Goal: Information Seeking & Learning: Learn about a topic

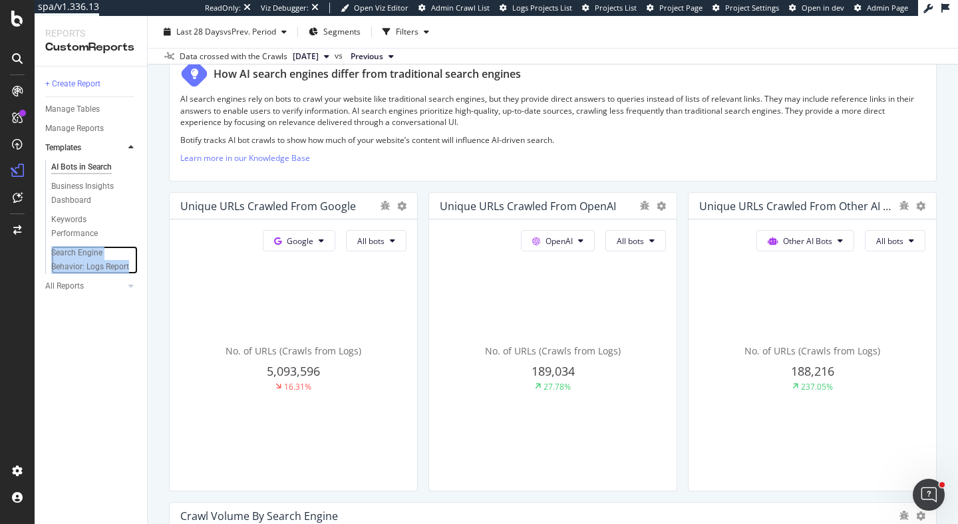
scroll to position [27, 0]
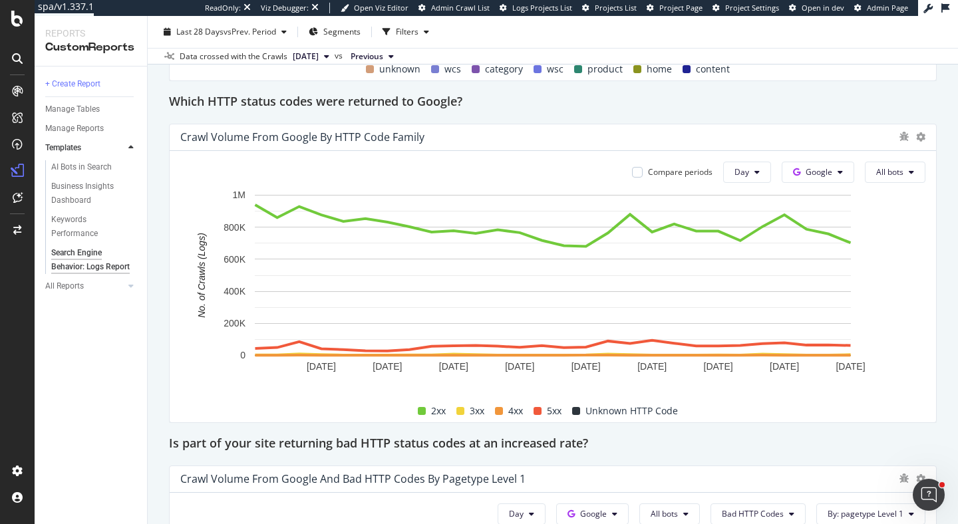
scroll to position [1632, 0]
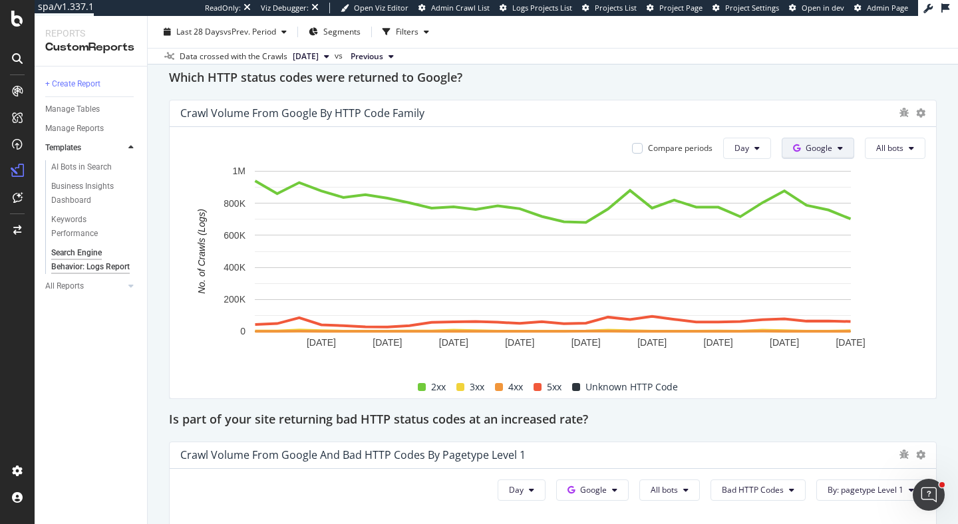
click at [810, 138] on button "Google" at bounding box center [818, 148] width 73 height 21
click at [835, 196] on span "OpenAI" at bounding box center [839, 199] width 49 height 12
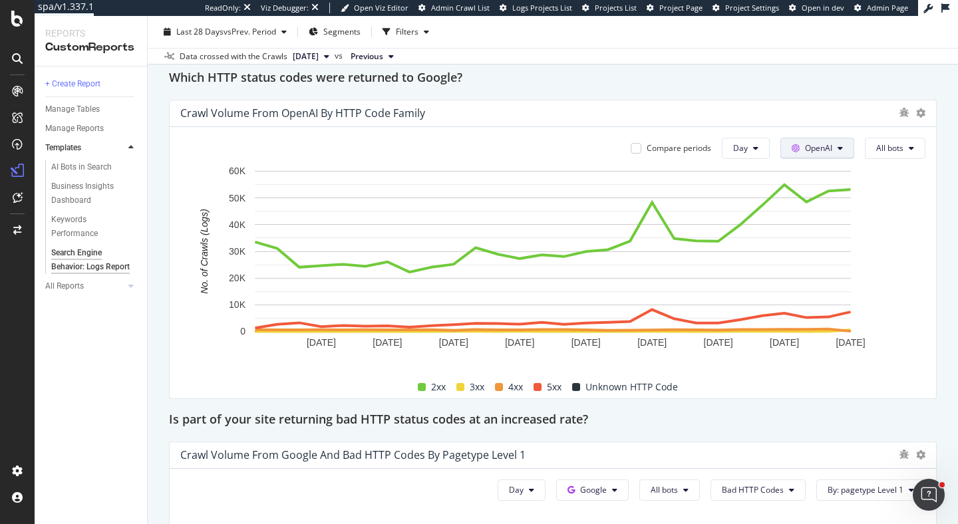
click at [804, 152] on span at bounding box center [798, 147] width 13 height 11
click at [802, 226] on icon at bounding box center [800, 224] width 10 height 8
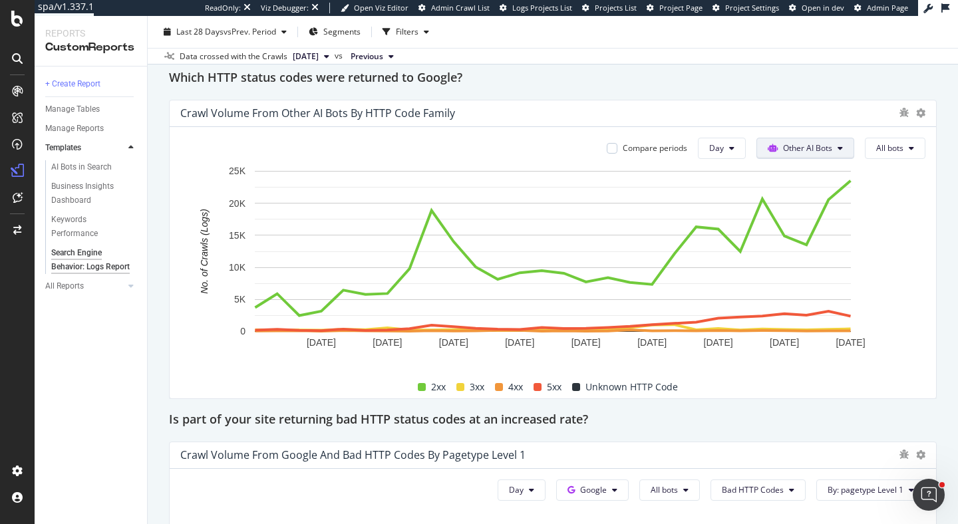
click at [815, 145] on span "Other AI Bots" at bounding box center [807, 147] width 49 height 11
click at [808, 193] on span "OpenAI" at bounding box center [815, 199] width 52 height 12
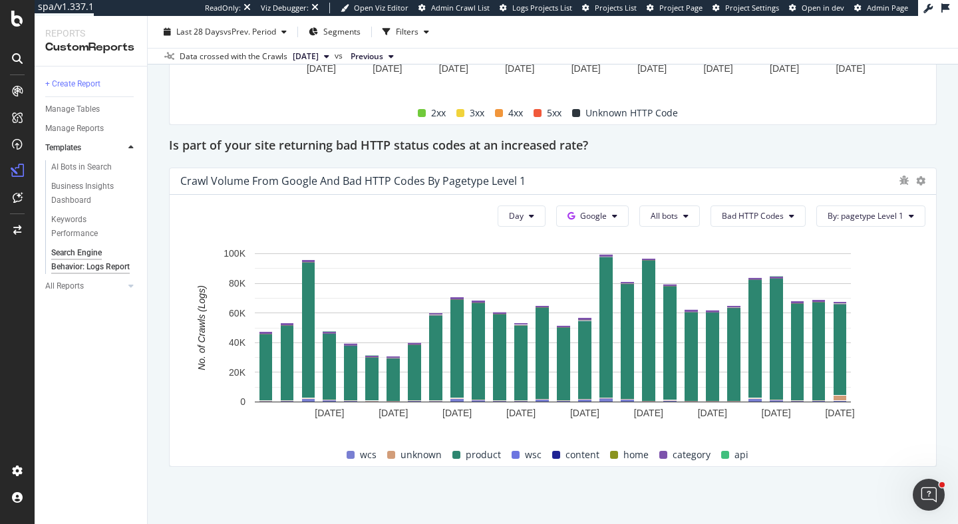
scroll to position [1916, 0]
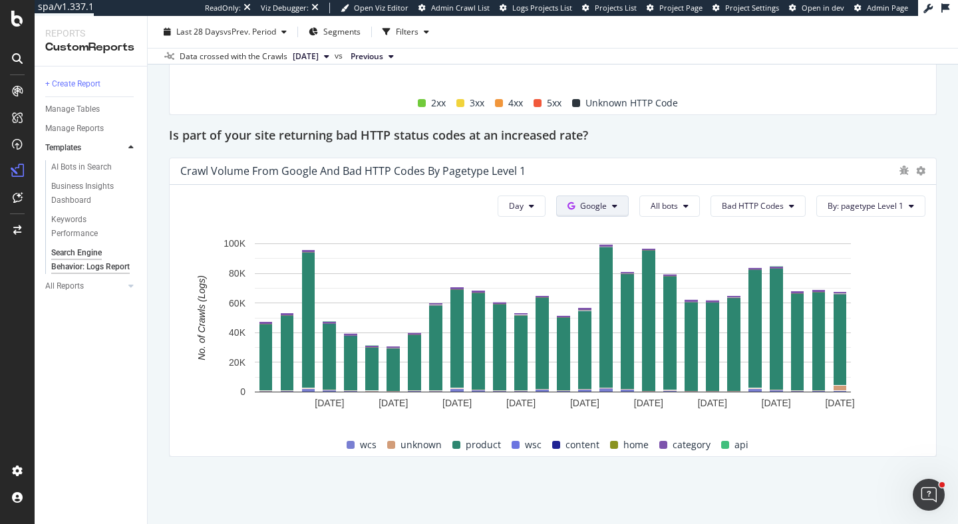
click at [602, 202] on span "Google" at bounding box center [593, 205] width 27 height 11
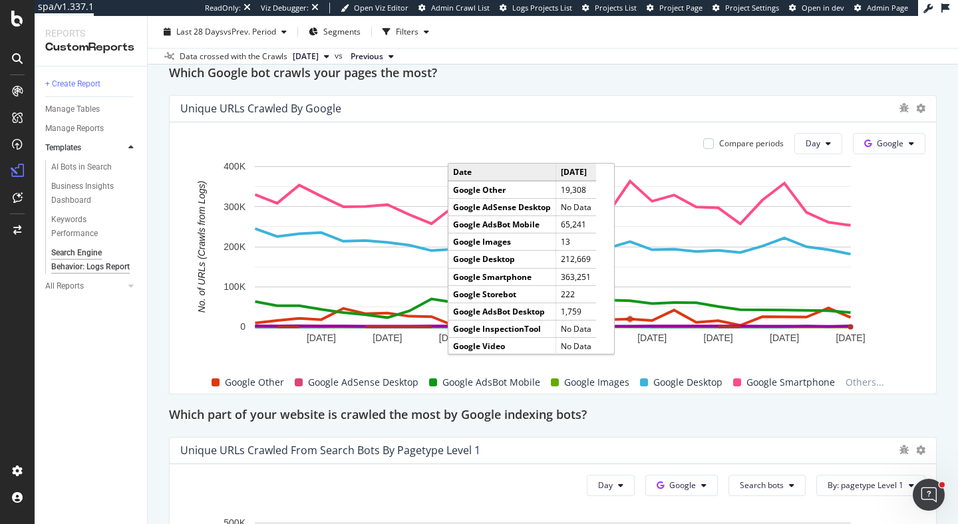
scroll to position [593, 0]
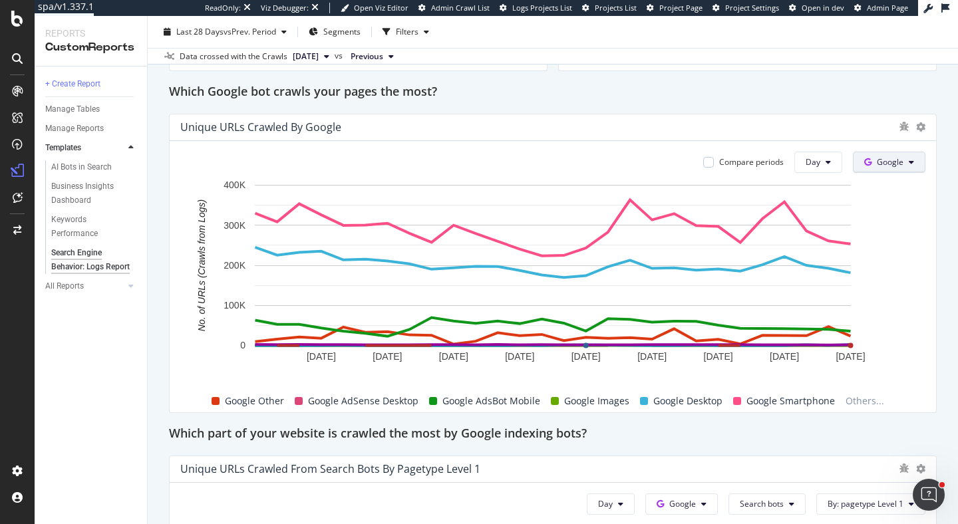
click at [878, 165] on span "Google" at bounding box center [890, 161] width 27 height 11
click at [882, 208] on div "OpenAI" at bounding box center [900, 212] width 92 height 19
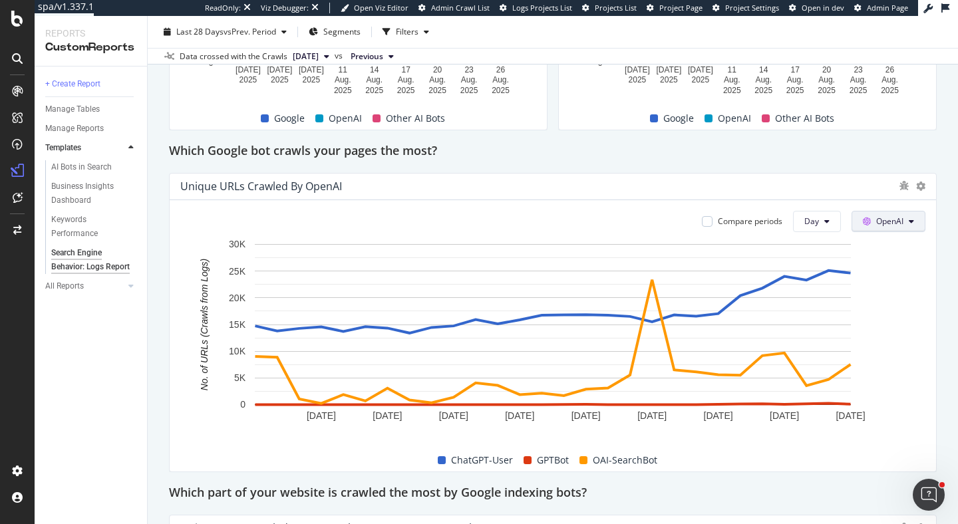
scroll to position [533, 0]
click at [894, 222] on span "OpenAI" at bounding box center [889, 221] width 27 height 11
click at [890, 249] on span "Google" at bounding box center [908, 248] width 49 height 12
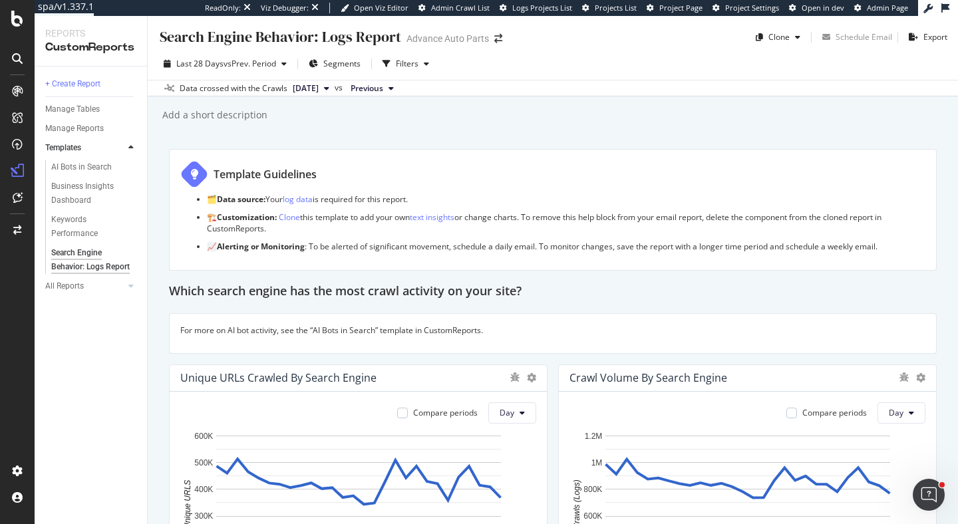
scroll to position [108, 0]
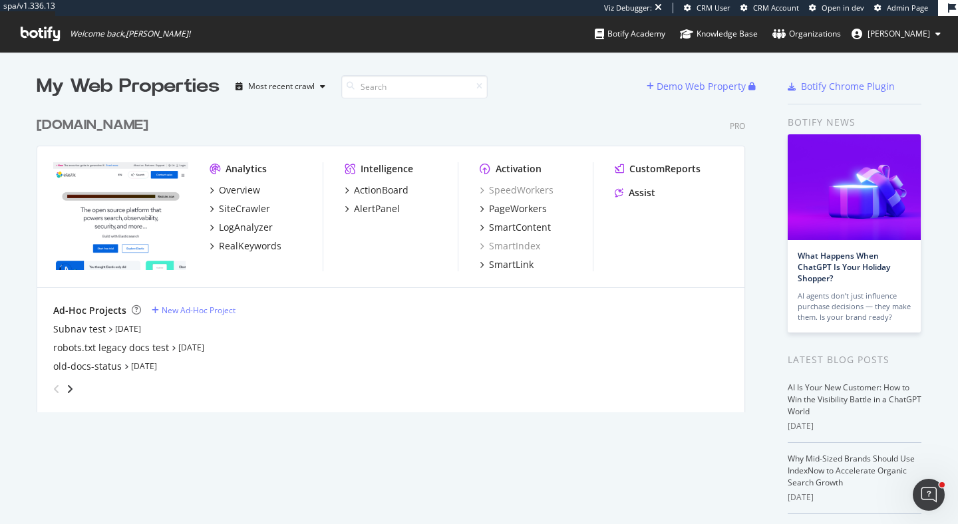
scroll to position [524, 958]
click at [82, 327] on div "Subnav test" at bounding box center [79, 329] width 53 height 13
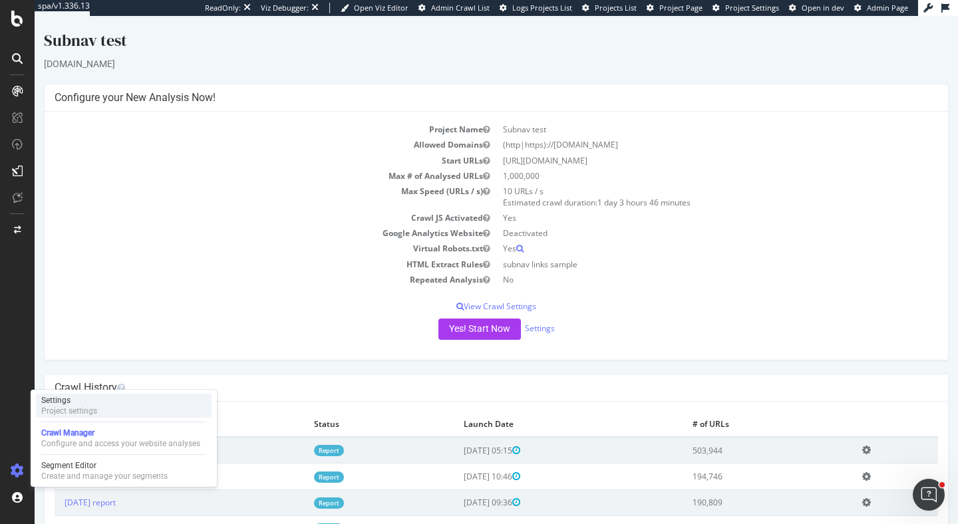
click at [72, 407] on div "Project settings" at bounding box center [69, 411] width 56 height 11
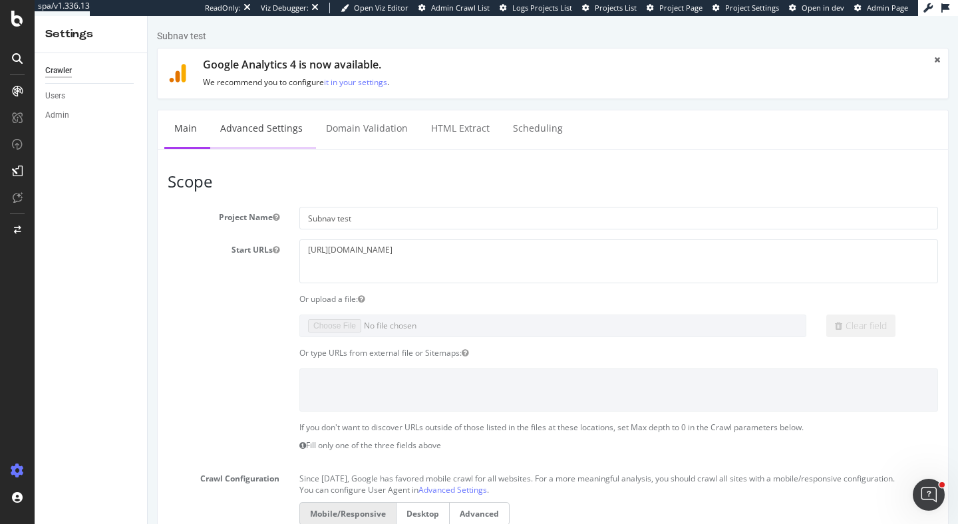
click at [276, 132] on link "Advanced Settings" at bounding box center [261, 128] width 102 height 37
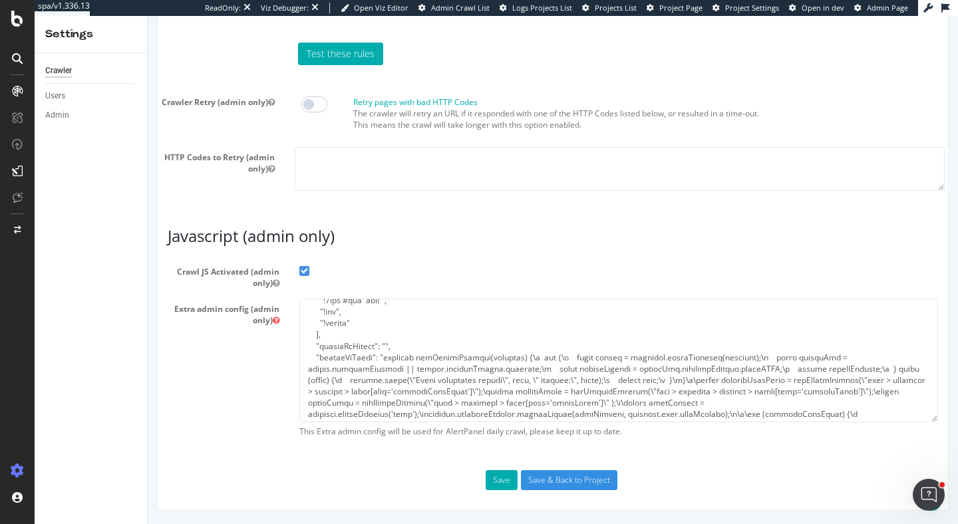
scroll to position [333, 0]
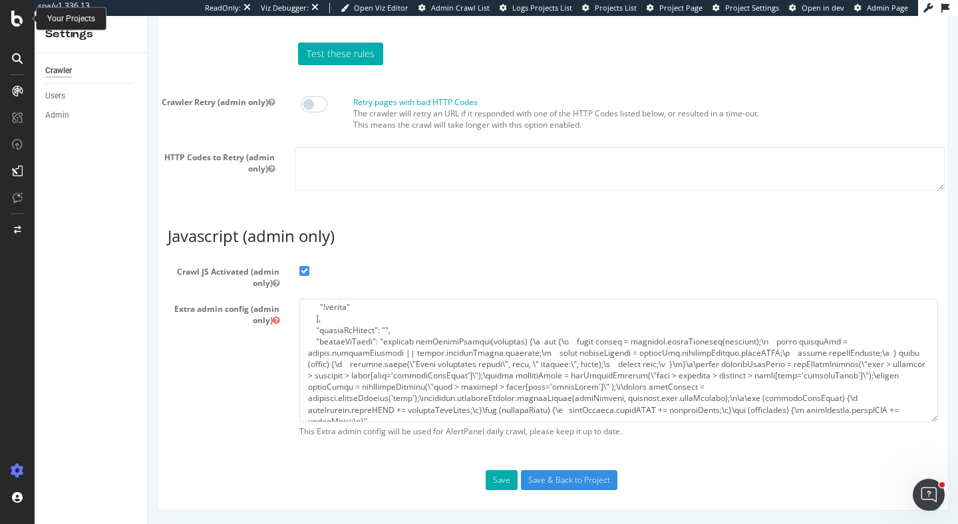
click at [18, 20] on icon at bounding box center [17, 19] width 12 height 16
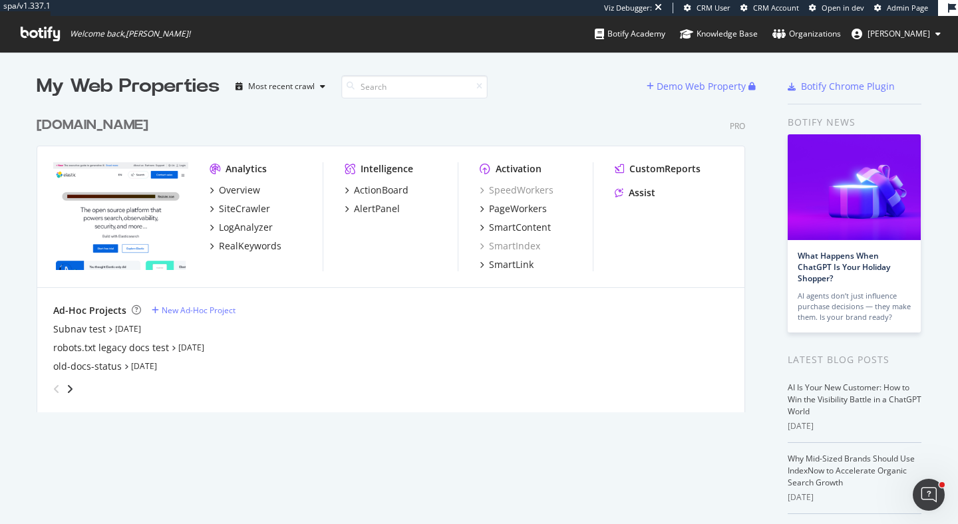
click at [95, 118] on div "elastic.co" at bounding box center [93, 125] width 112 height 19
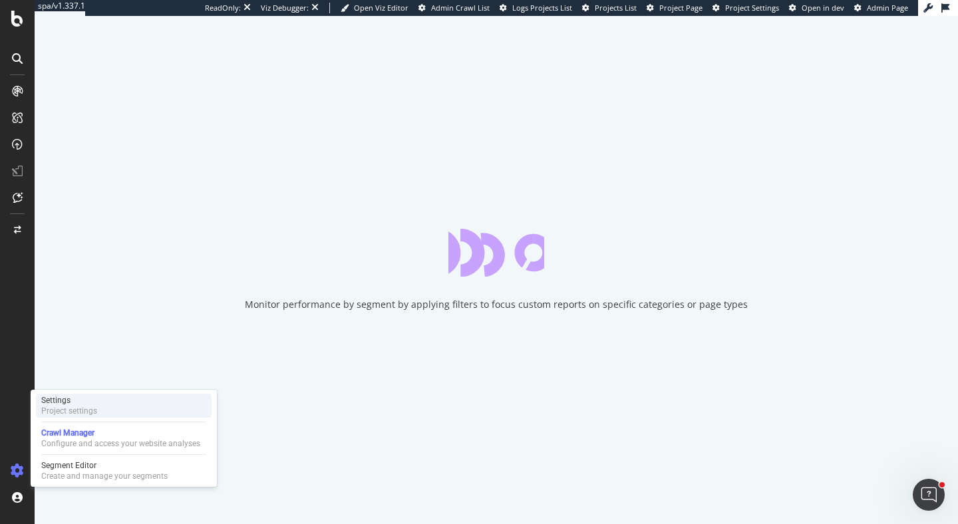
click at [76, 395] on div "Settings" at bounding box center [69, 400] width 56 height 11
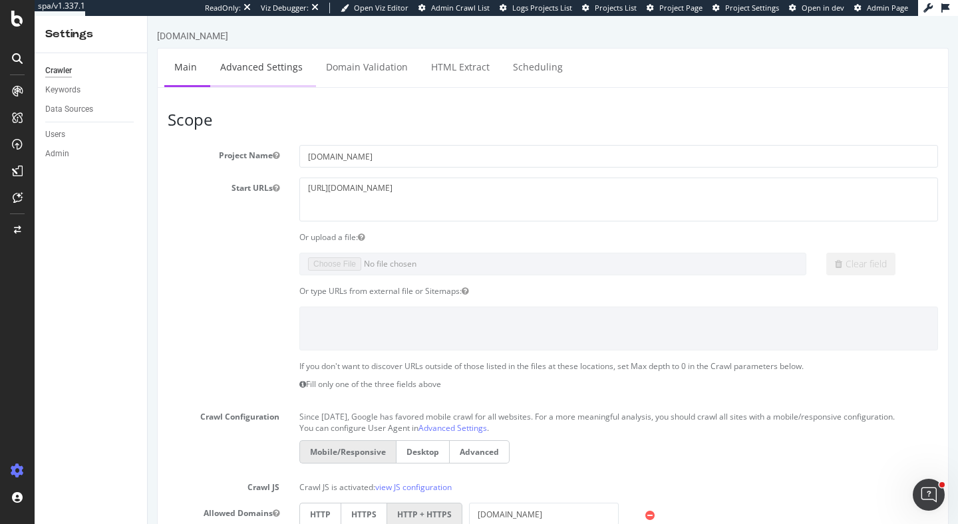
click at [243, 81] on link "Advanced Settings" at bounding box center [261, 67] width 102 height 37
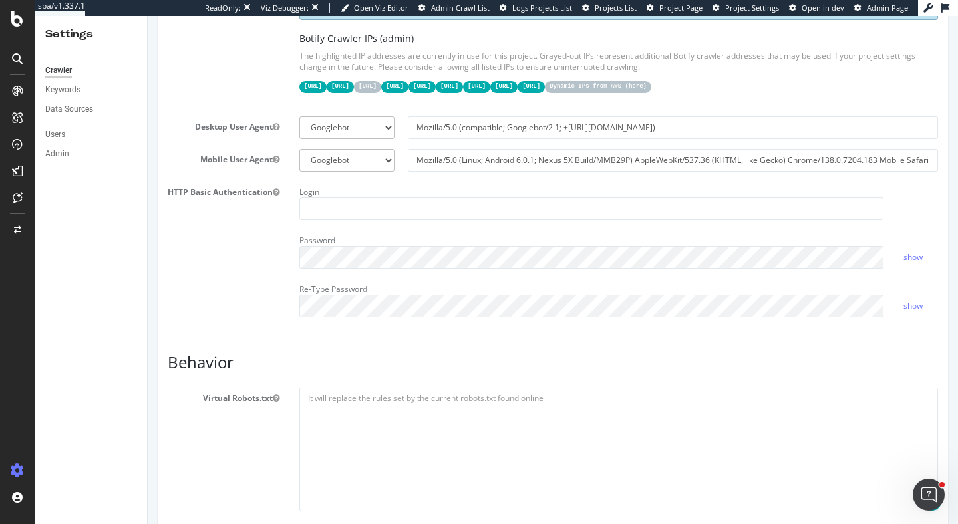
scroll to position [324, 0]
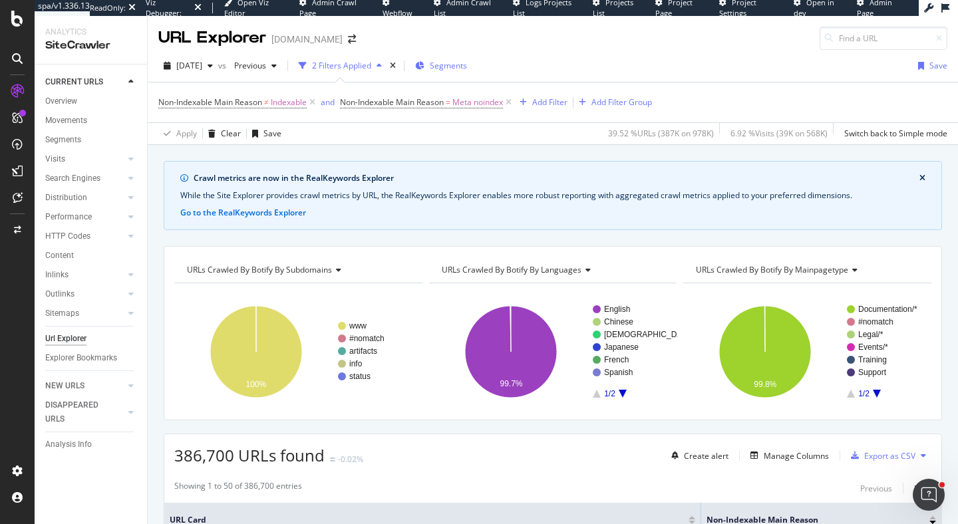
click at [467, 67] on span "Segments" at bounding box center [448, 65] width 37 height 11
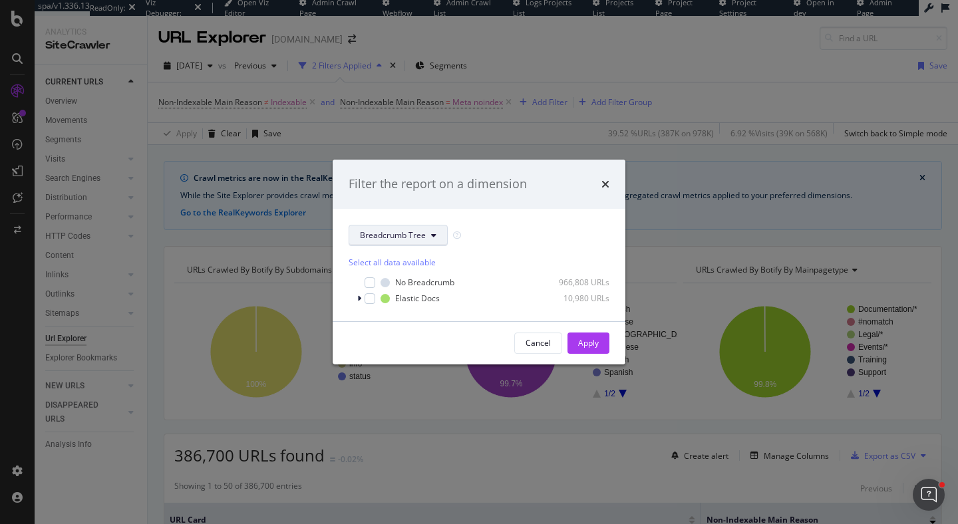
click at [421, 239] on span "Breadcrumb Tree" at bounding box center [393, 234] width 66 height 11
click at [603, 180] on icon "times" at bounding box center [605, 184] width 8 height 11
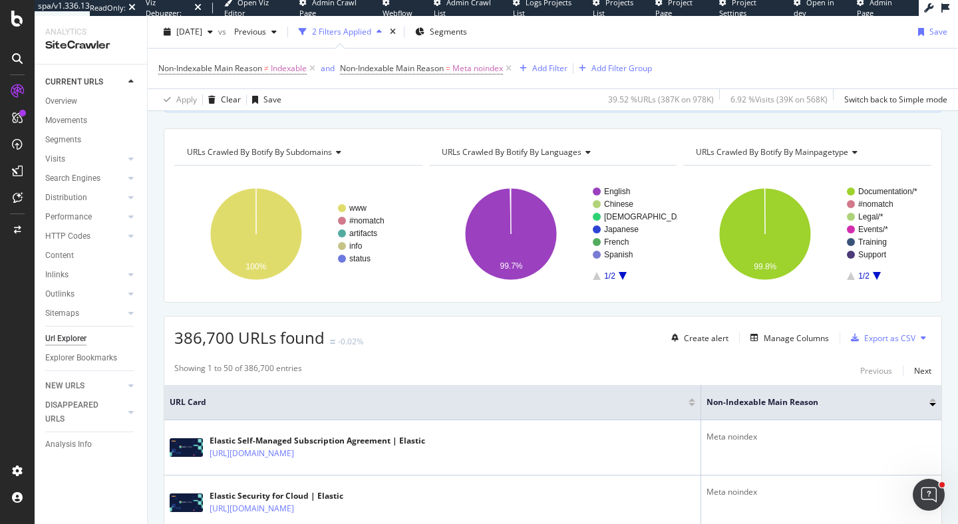
scroll to position [210, 0]
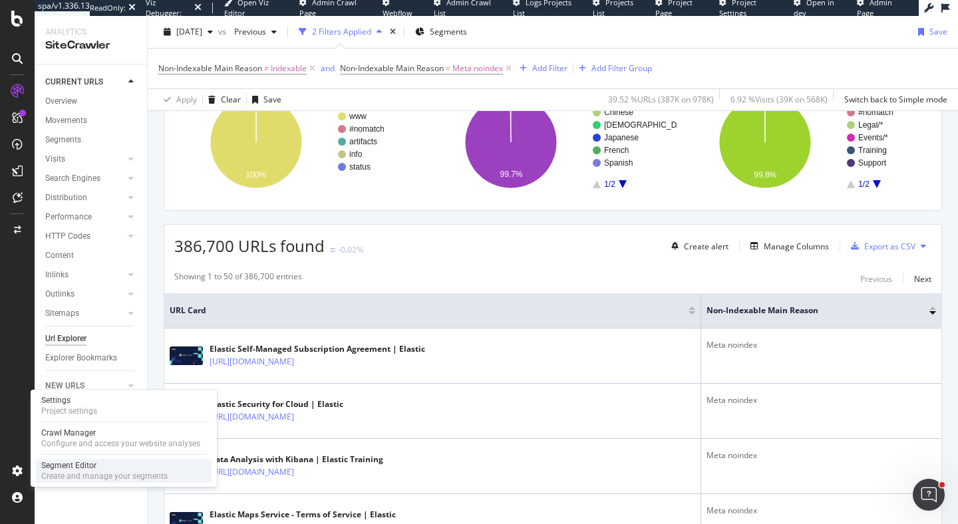
click at [61, 470] on div "Segment Editor" at bounding box center [104, 465] width 126 height 11
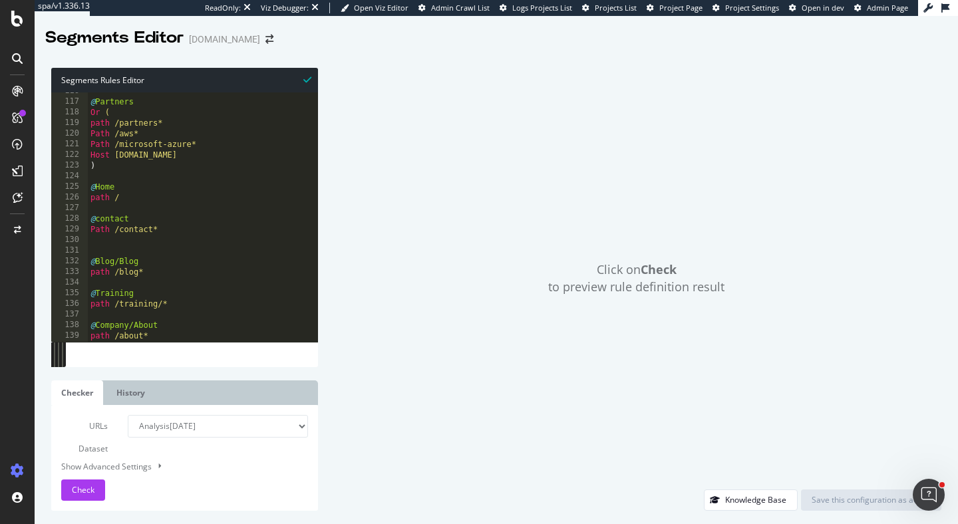
scroll to position [1231, 0]
click at [106, 168] on div "@ Partners Or ( path /partners* Path /aws* Path /microsoft-azure* Host partners…" at bounding box center [270, 221] width 365 height 271
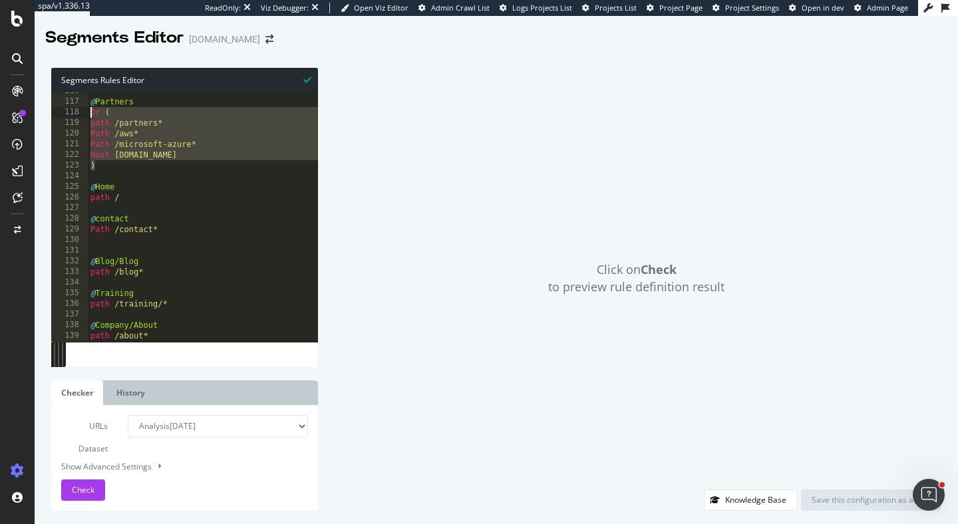
drag, startPoint x: 101, startPoint y: 167, endPoint x: 88, endPoint y: 112, distance: 56.8
click at [88, 112] on div "@ Partners Or ( path /partners* Path /aws* Path /microsoft-azure* Host partners…" at bounding box center [270, 221] width 365 height 271
click at [101, 130] on div "@ Partners Or ( path /partners* Path /aws* Path /microsoft-azure* Host partners…" at bounding box center [270, 221] width 365 height 271
type textarea "Path /aws*"
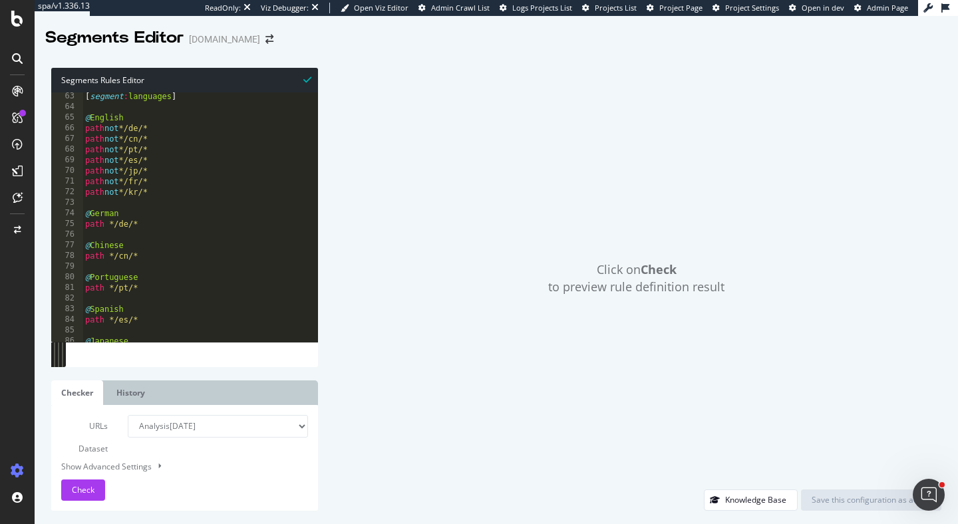
scroll to position [655, 0]
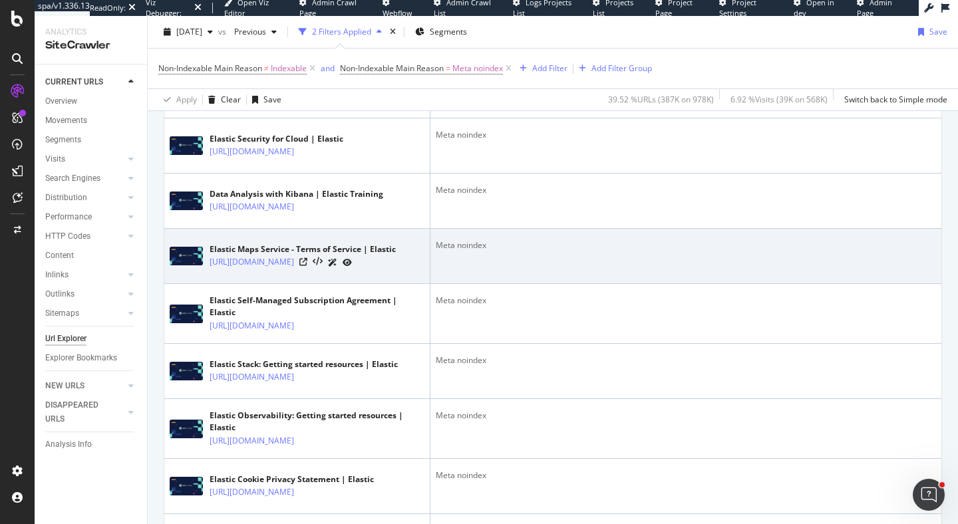
scroll to position [514, 0]
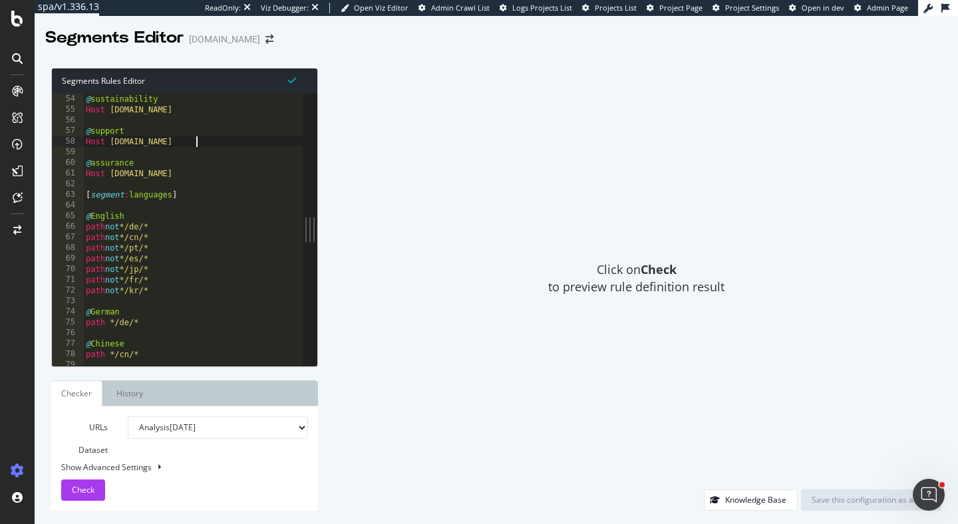
scroll to position [557, 0]
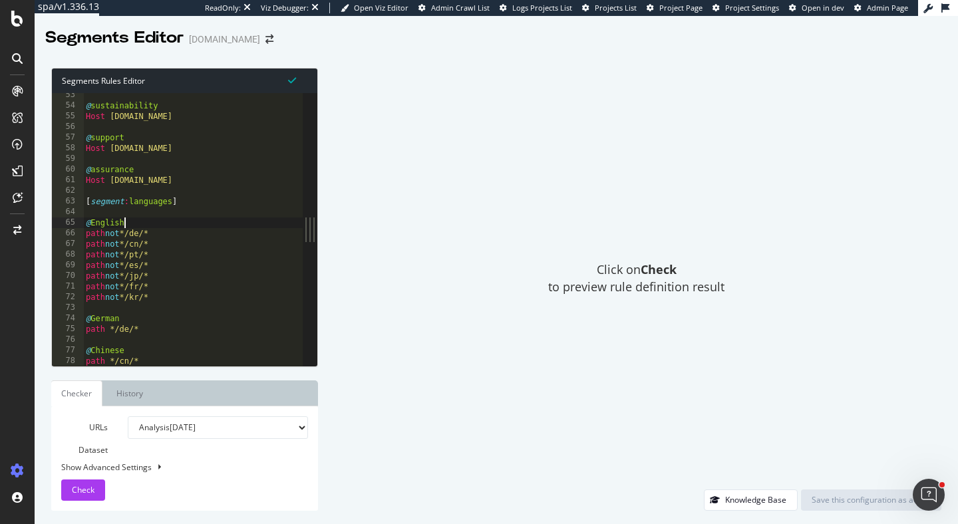
click at [134, 222] on div "@ sustainability Host sustainability.elastic.co @ support Host support.elastic.…" at bounding box center [265, 237] width 365 height 294
type textarea "@English"
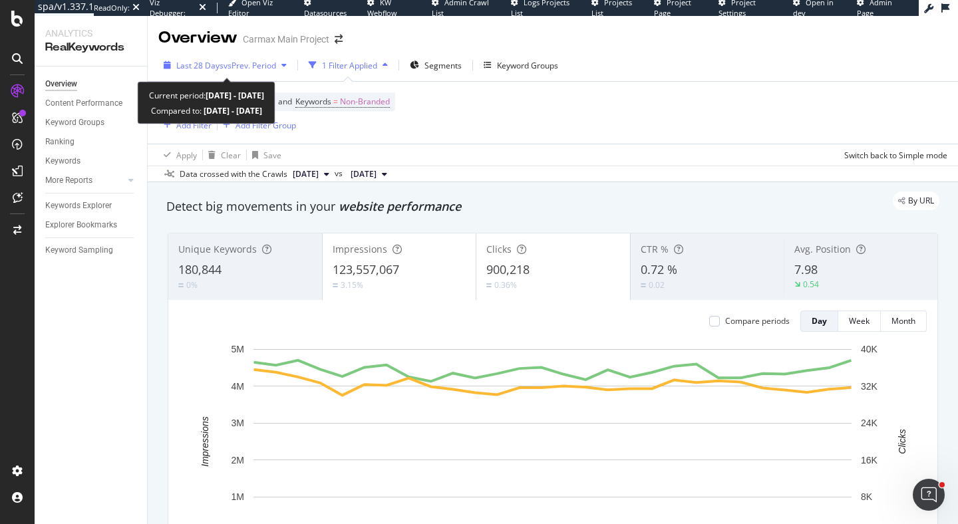
click at [209, 65] on span "Last 28 Days" at bounding box center [199, 65] width 47 height 11
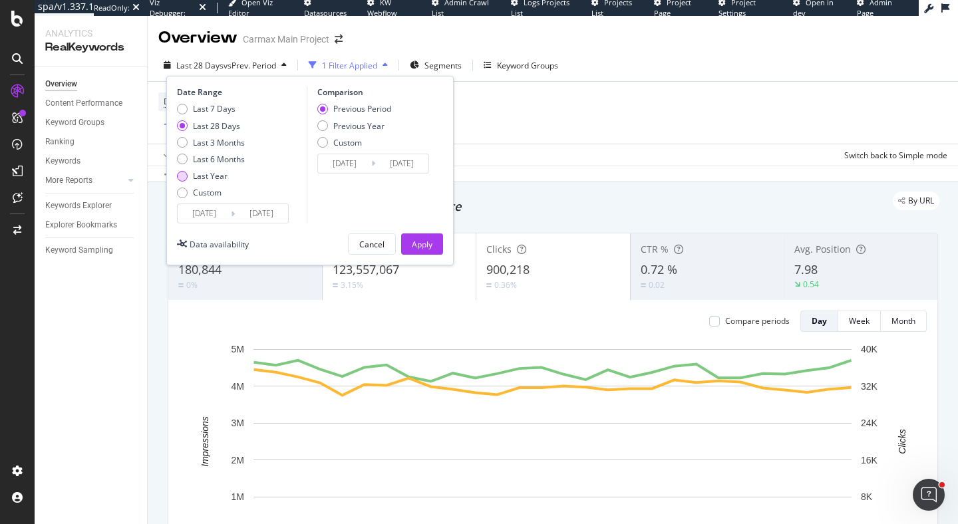
click at [225, 176] on div "Last Year" at bounding box center [210, 175] width 35 height 11
type input "[DATE]"
click at [418, 247] on div "Apply" at bounding box center [422, 244] width 21 height 11
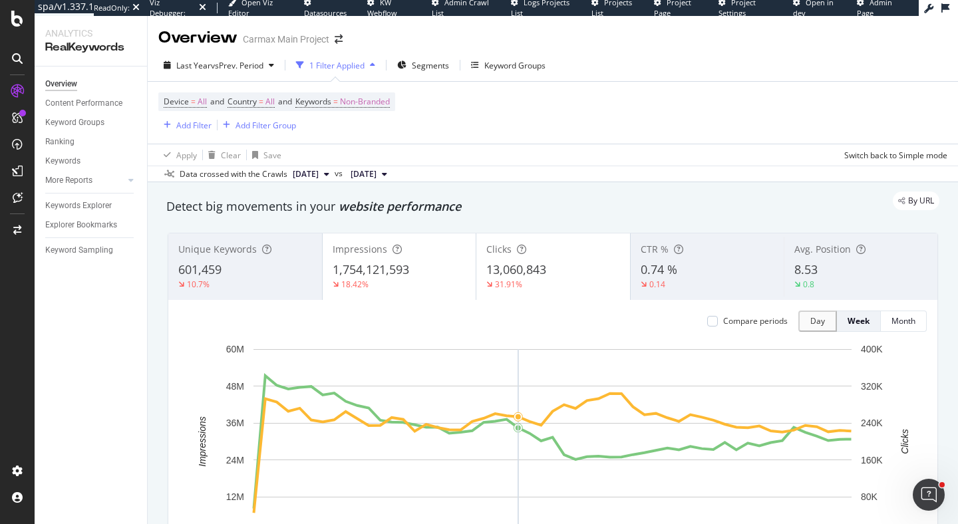
scroll to position [132, 0]
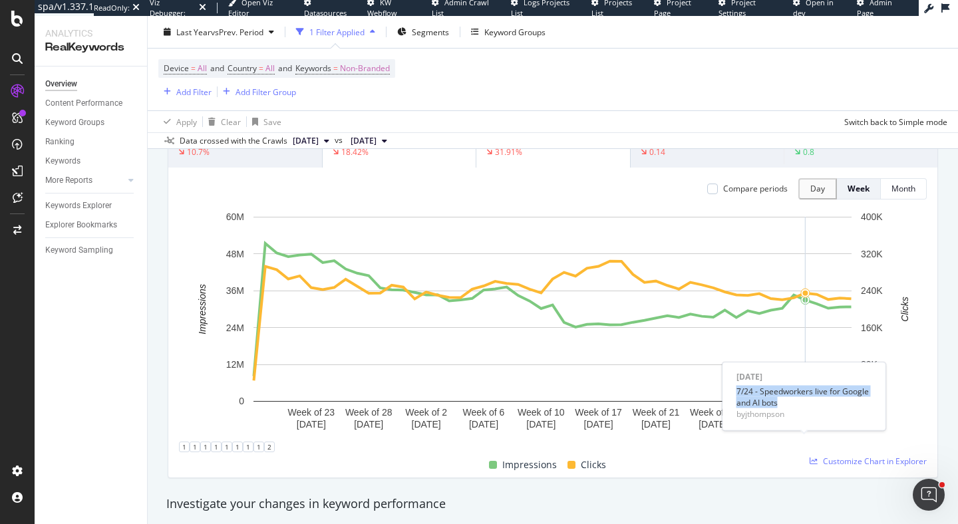
drag, startPoint x: 780, startPoint y: 399, endPoint x: 736, endPoint y: 394, distance: 44.9
click at [736, 394] on div "7/24 - Speedworkers live for Google and AI bots" at bounding box center [804, 396] width 136 height 23
